Goal: Task Accomplishment & Management: Complete application form

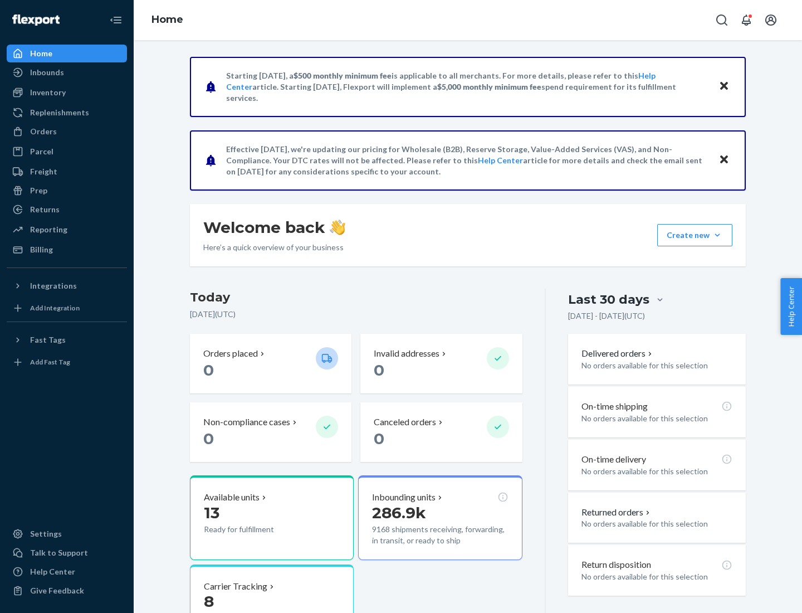
click at [717, 235] on button "Create new Create new inbound Create new order Create new product" at bounding box center [694, 235] width 75 height 22
click at [67, 72] on div "Inbounds" at bounding box center [67, 73] width 118 height 16
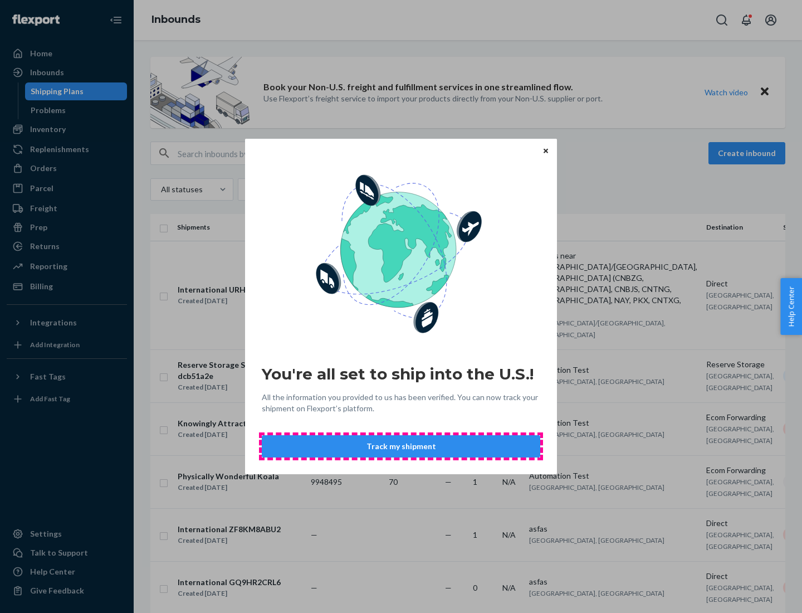
click at [401, 446] on button "Track my shipment" at bounding box center [401, 446] width 278 height 22
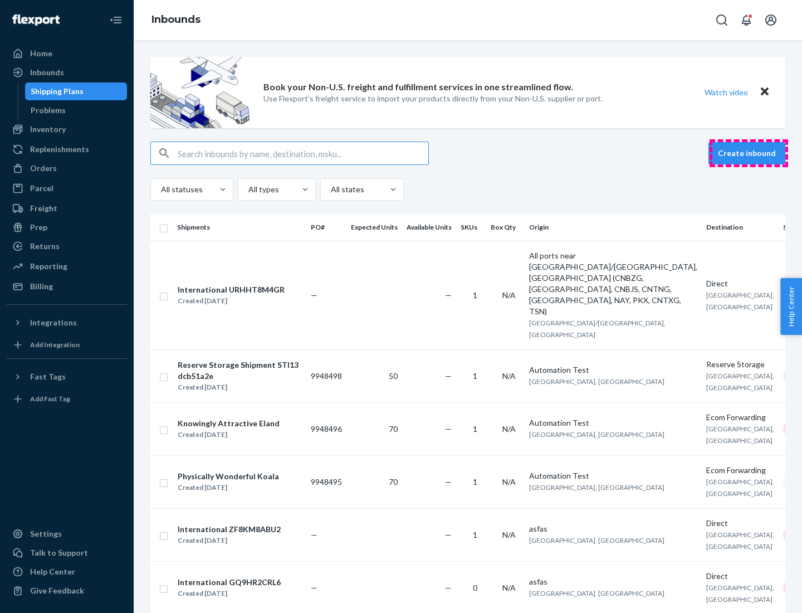
click at [749, 153] on button "Create inbound" at bounding box center [746, 153] width 77 height 22
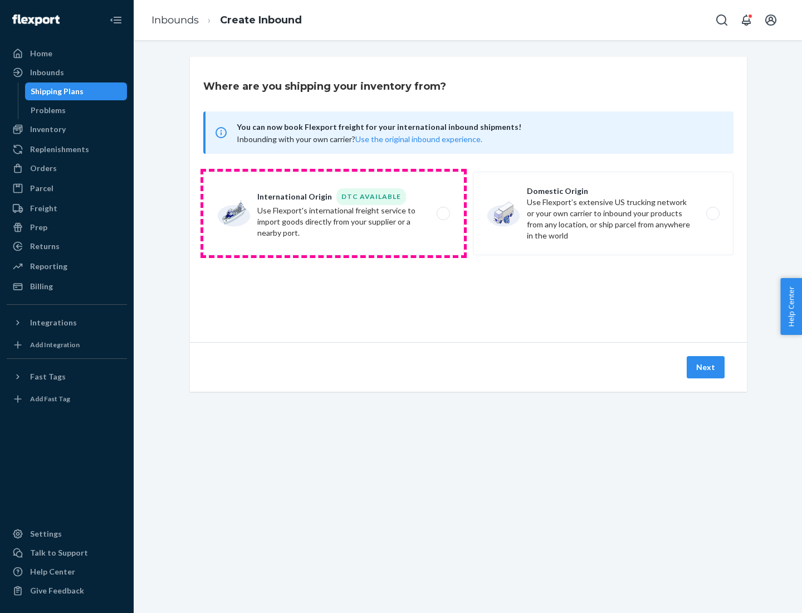
click at [334, 213] on label "International Origin DTC Available Use Flexport's international freight service…" at bounding box center [333, 214] width 261 height 84
click at [443, 213] on input "International Origin DTC Available Use Flexport's international freight service…" at bounding box center [446, 213] width 7 height 7
radio input "true"
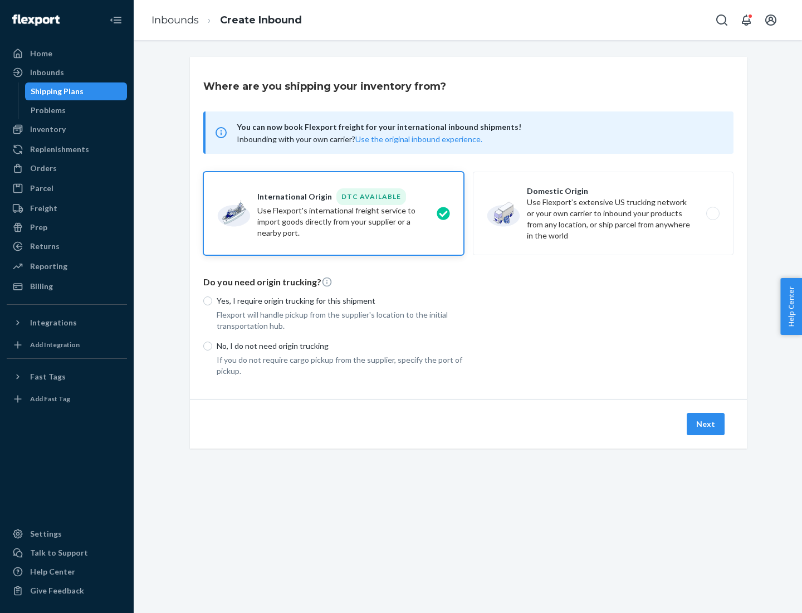
click at [340, 345] on p "No, I do not need origin trucking" at bounding box center [340, 345] width 247 height 11
click at [212, 345] on input "No, I do not need origin trucking" at bounding box center [207, 345] width 9 height 9
radio input "true"
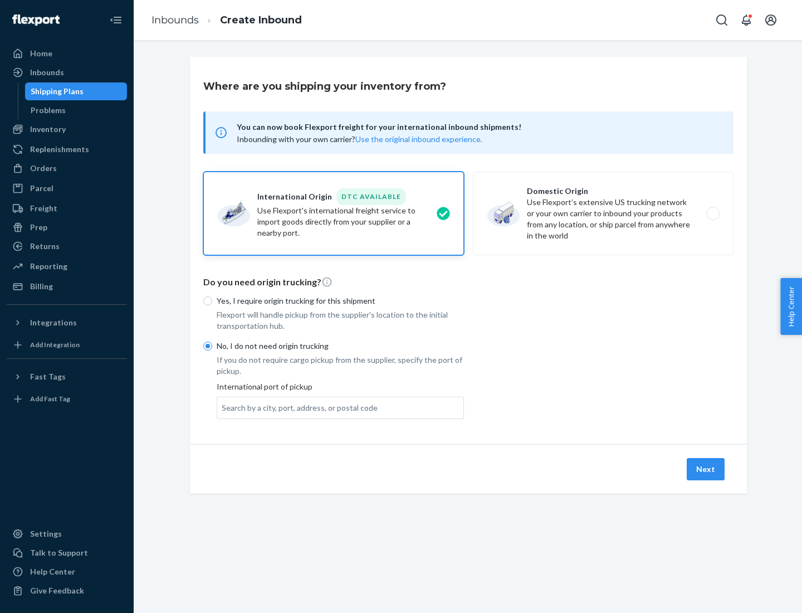
click at [297, 407] on div "Search by a city, port, address, or postal code" at bounding box center [300, 407] width 156 height 11
click at [223, 407] on input "Search by a city, port, address, or postal code" at bounding box center [222, 407] width 1 height 11
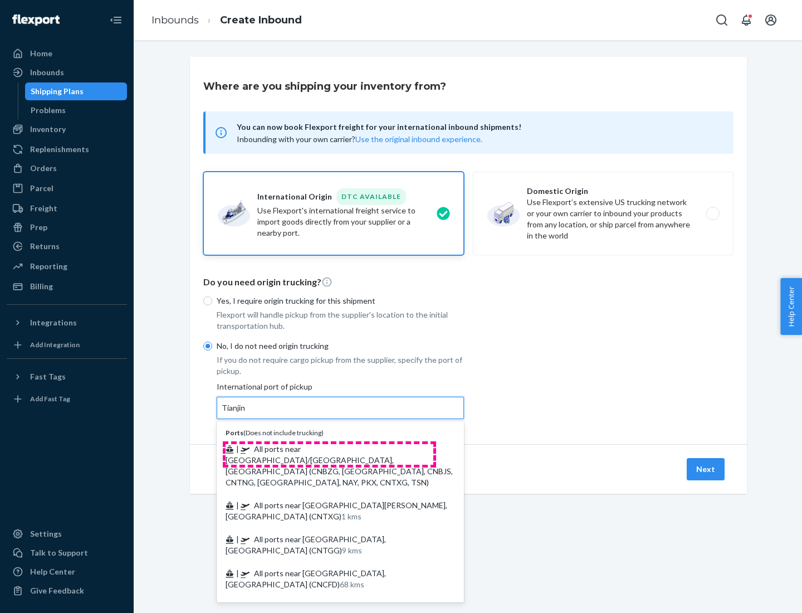
click at [329, 448] on span "| All ports near [GEOGRAPHIC_DATA]/[GEOGRAPHIC_DATA], [GEOGRAPHIC_DATA] (CNBZG,…" at bounding box center [339, 465] width 227 height 43
click at [246, 413] on input "Tianjin" at bounding box center [234, 407] width 25 height 11
type input "All ports near [GEOGRAPHIC_DATA]/[GEOGRAPHIC_DATA], [GEOGRAPHIC_DATA] (CNBZG, […"
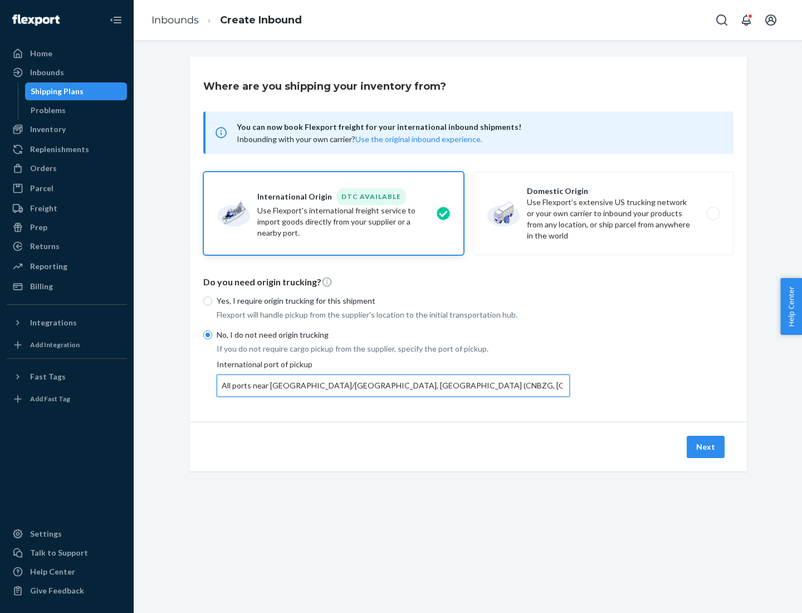
click at [706, 446] on button "Next" at bounding box center [706, 447] width 38 height 22
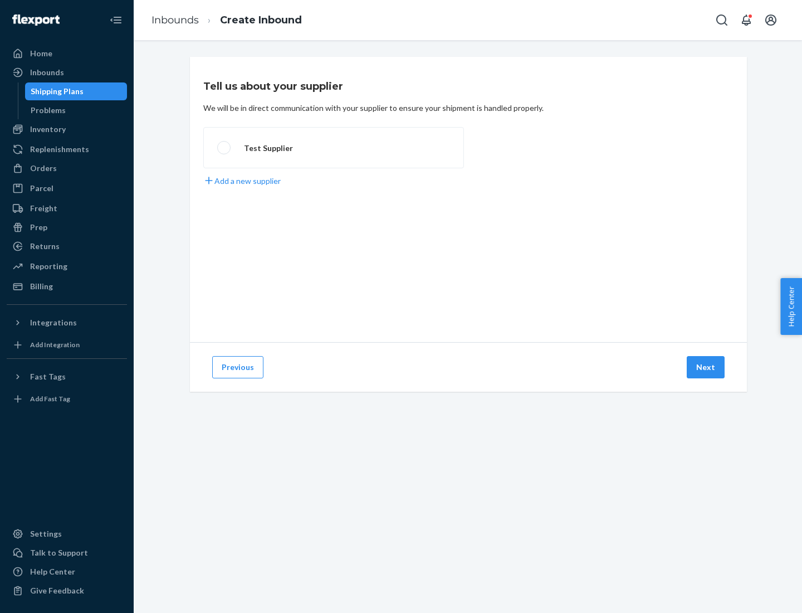
click at [334, 148] on label "Test Supplier" at bounding box center [333, 147] width 261 height 41
click at [224, 148] on input "Test Supplier" at bounding box center [220, 147] width 7 height 7
radio input "true"
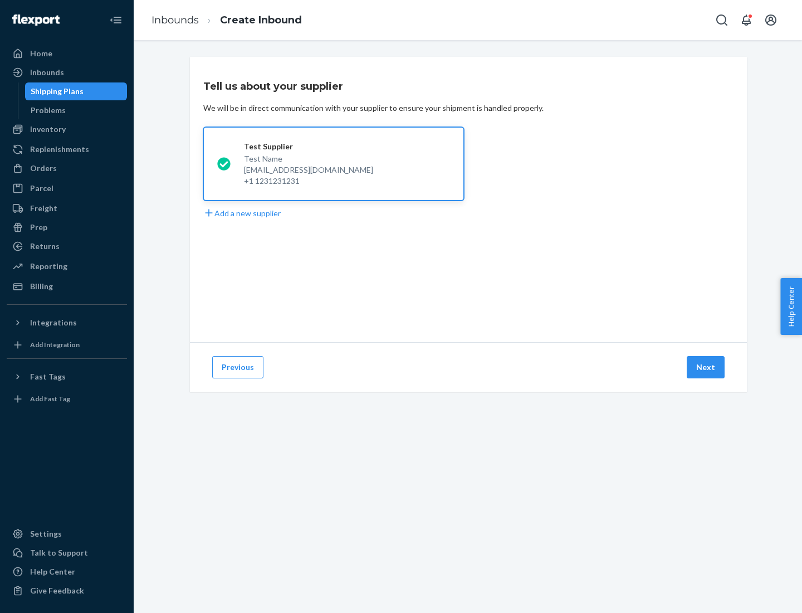
click at [706, 367] on button "Next" at bounding box center [706, 367] width 38 height 22
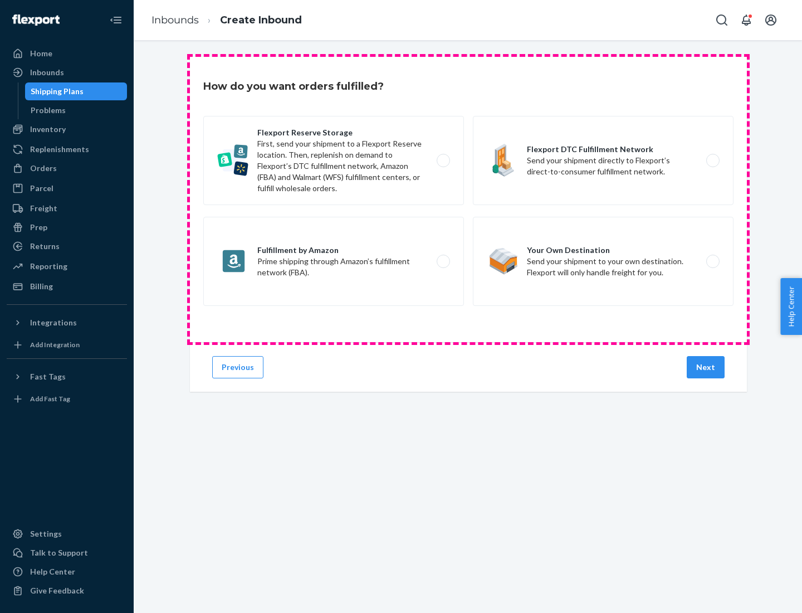
click at [468, 199] on div "Flexport Reserve Storage First, send your shipment to a Flexport Reserve locati…" at bounding box center [468, 212] width 530 height 193
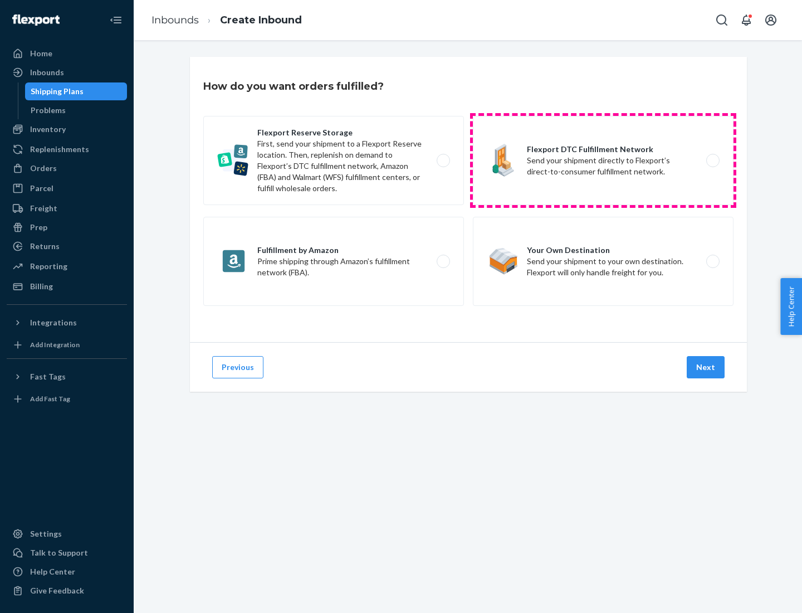
click at [603, 160] on label "Flexport DTC Fulfillment Network Send your shipment directly to Flexport’s dire…" at bounding box center [603, 160] width 261 height 89
click at [712, 160] on input "Flexport DTC Fulfillment Network Send your shipment directly to Flexport’s dire…" at bounding box center [715, 160] width 7 height 7
radio input "true"
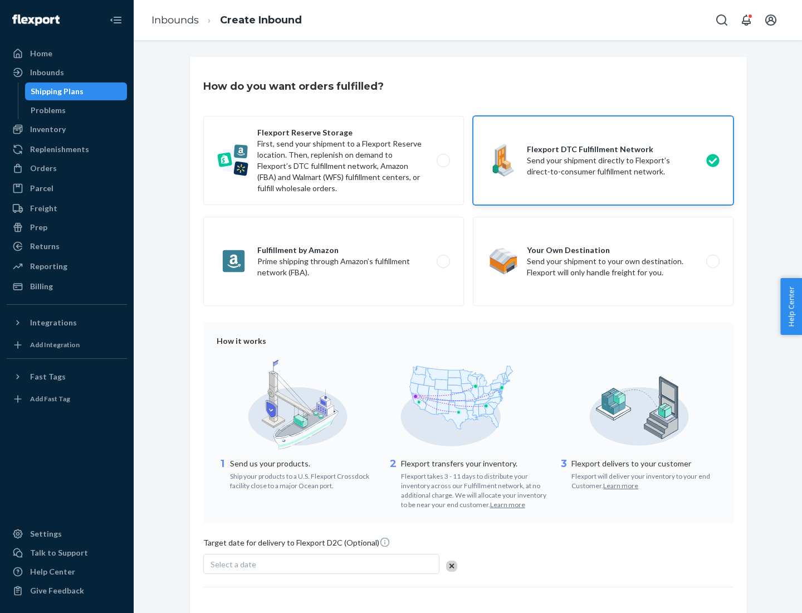
scroll to position [82, 0]
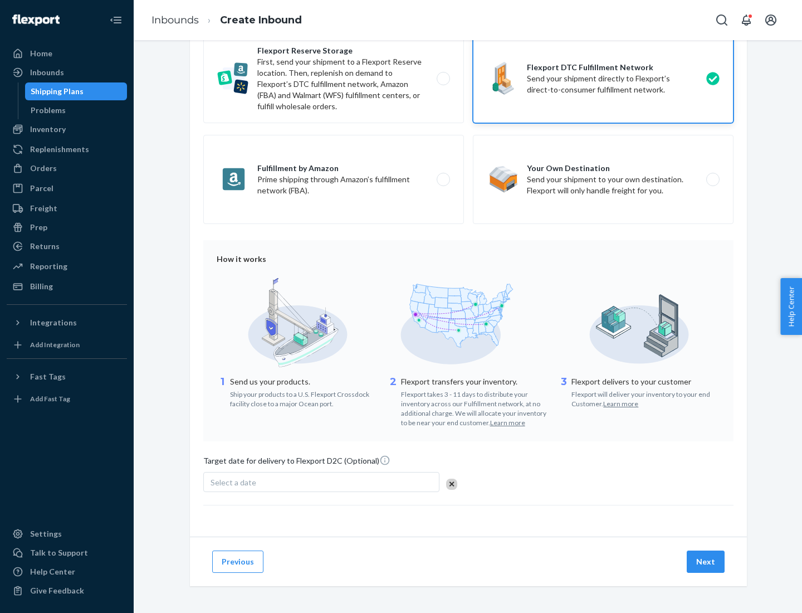
click at [706, 561] on button "Next" at bounding box center [706, 561] width 38 height 22
